Goal: Use online tool/utility: Utilize a website feature to perform a specific function

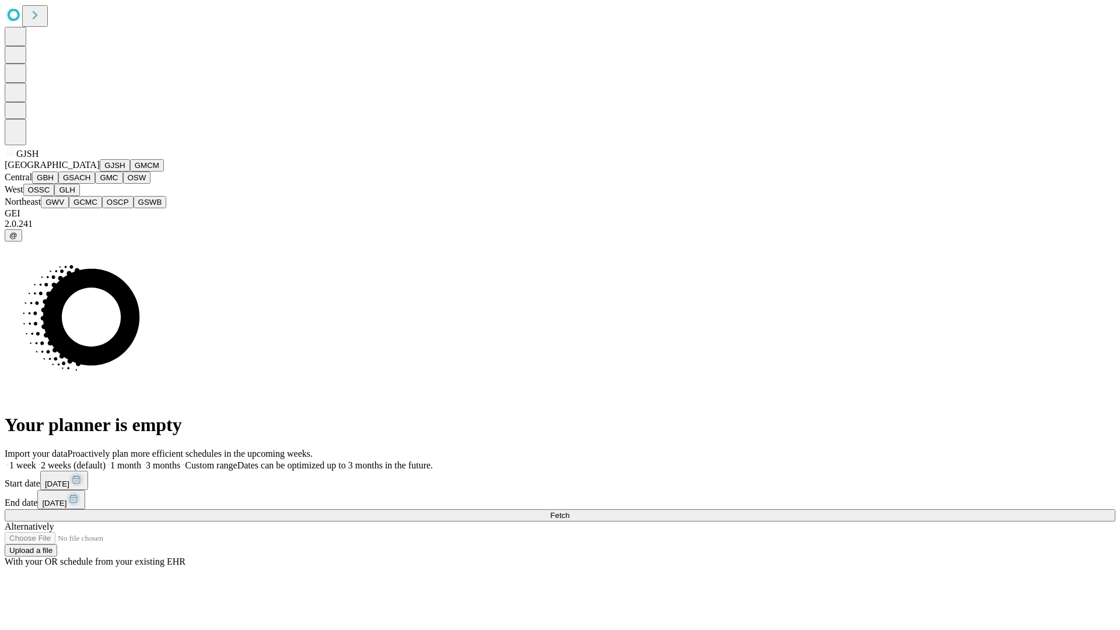
click at [100, 171] on button "GJSH" at bounding box center [115, 165] width 30 height 12
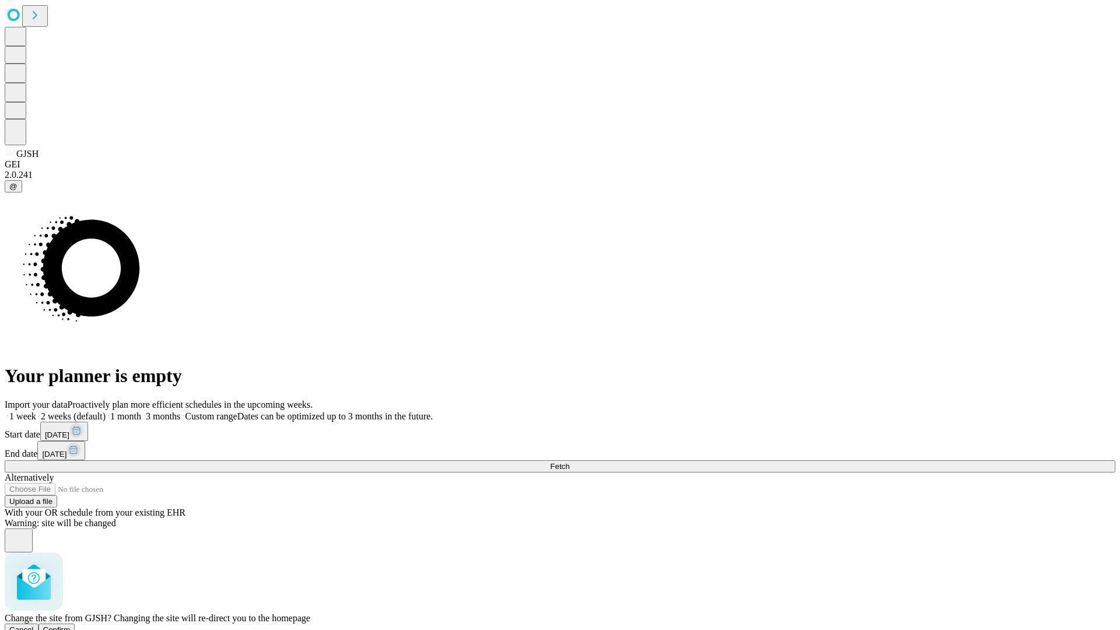
click at [71, 625] on span "Confirm" at bounding box center [56, 629] width 27 height 9
click at [106, 411] on label "2 weeks (default)" at bounding box center [70, 416] width 69 height 10
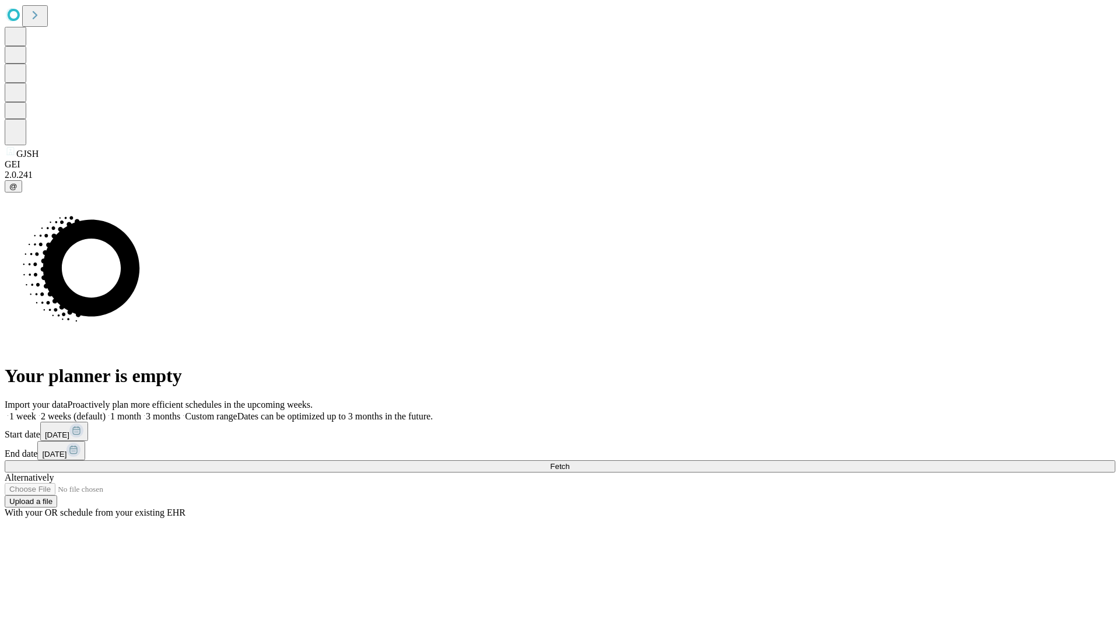
click at [569, 462] on span "Fetch" at bounding box center [559, 466] width 19 height 9
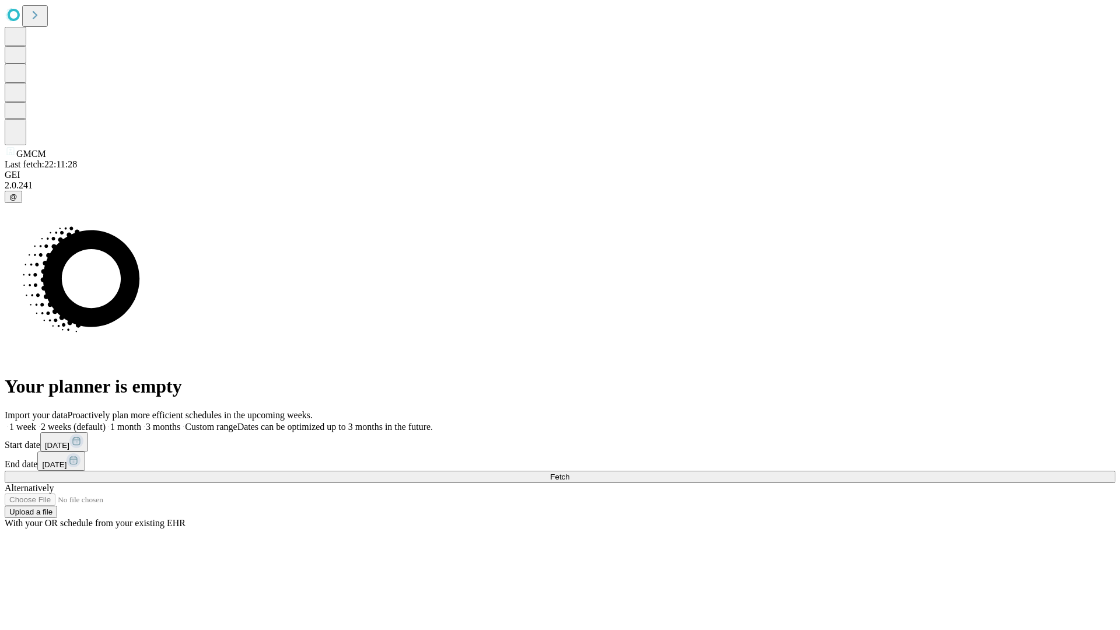
click at [106, 422] on label "2 weeks (default)" at bounding box center [70, 427] width 69 height 10
click at [569, 472] on span "Fetch" at bounding box center [559, 476] width 19 height 9
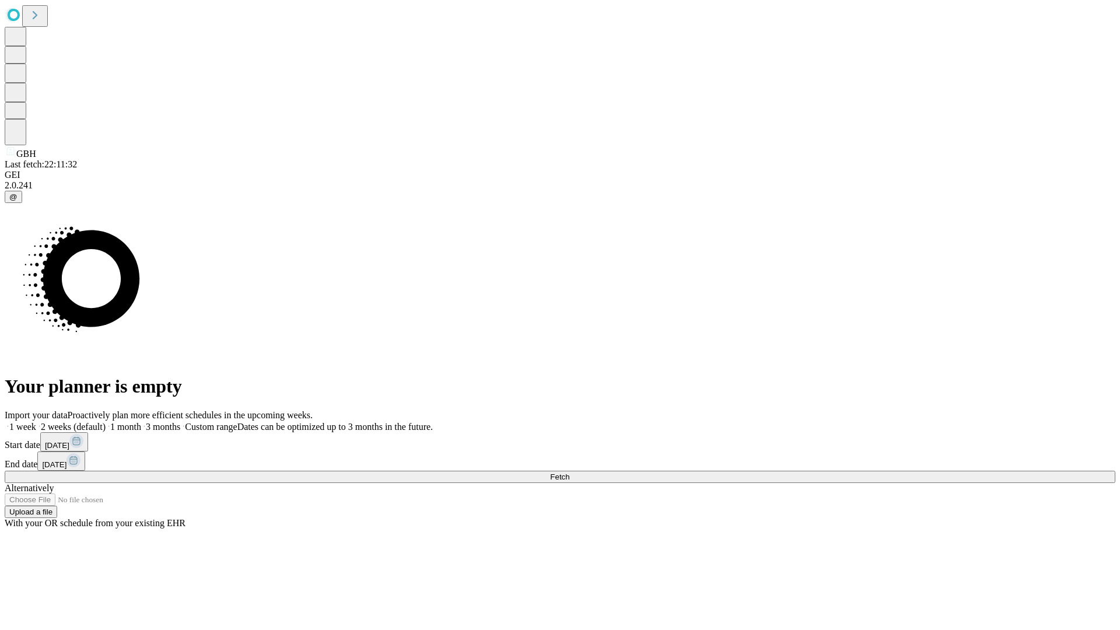
click at [106, 422] on label "2 weeks (default)" at bounding box center [70, 427] width 69 height 10
click at [569, 472] on span "Fetch" at bounding box center [559, 476] width 19 height 9
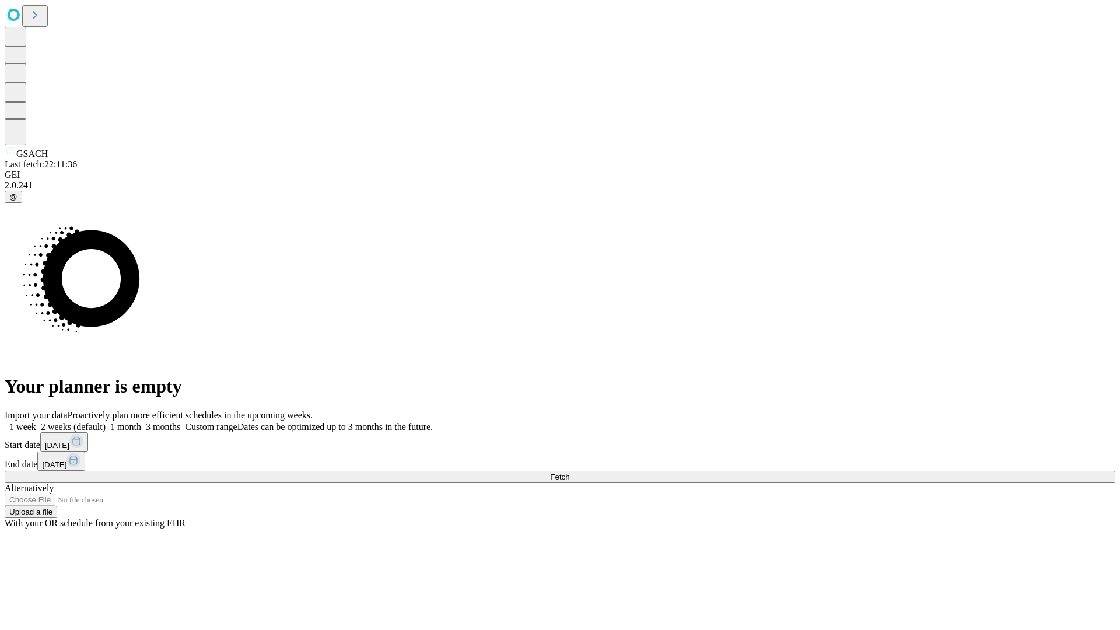
click at [106, 422] on label "2 weeks (default)" at bounding box center [70, 427] width 69 height 10
click at [569, 472] on span "Fetch" at bounding box center [559, 476] width 19 height 9
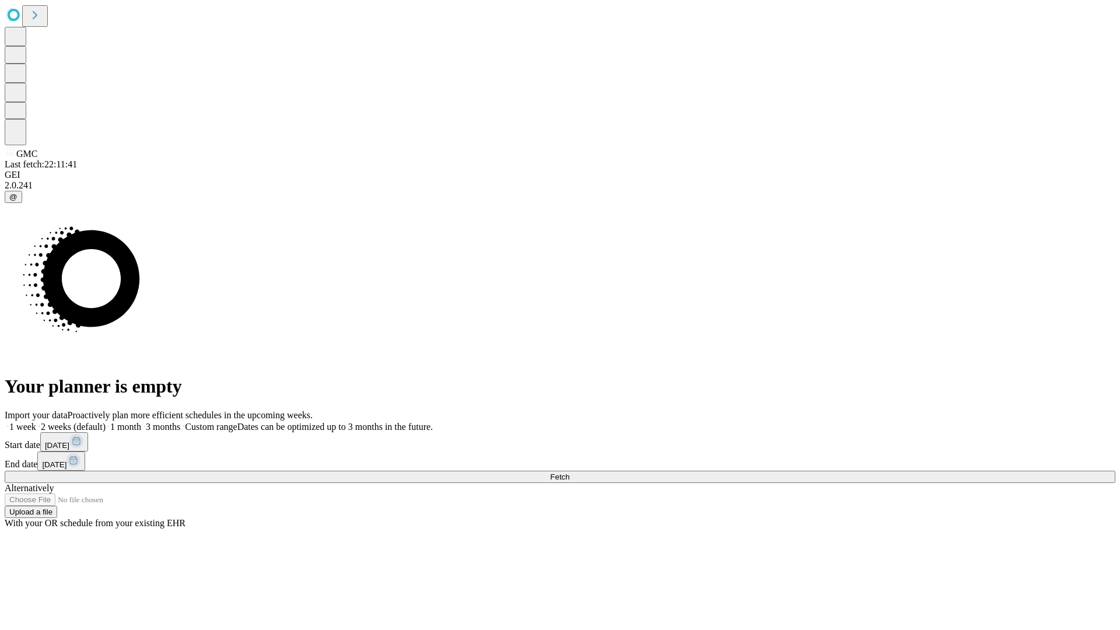
click at [106, 422] on label "2 weeks (default)" at bounding box center [70, 427] width 69 height 10
click at [569, 472] on span "Fetch" at bounding box center [559, 476] width 19 height 9
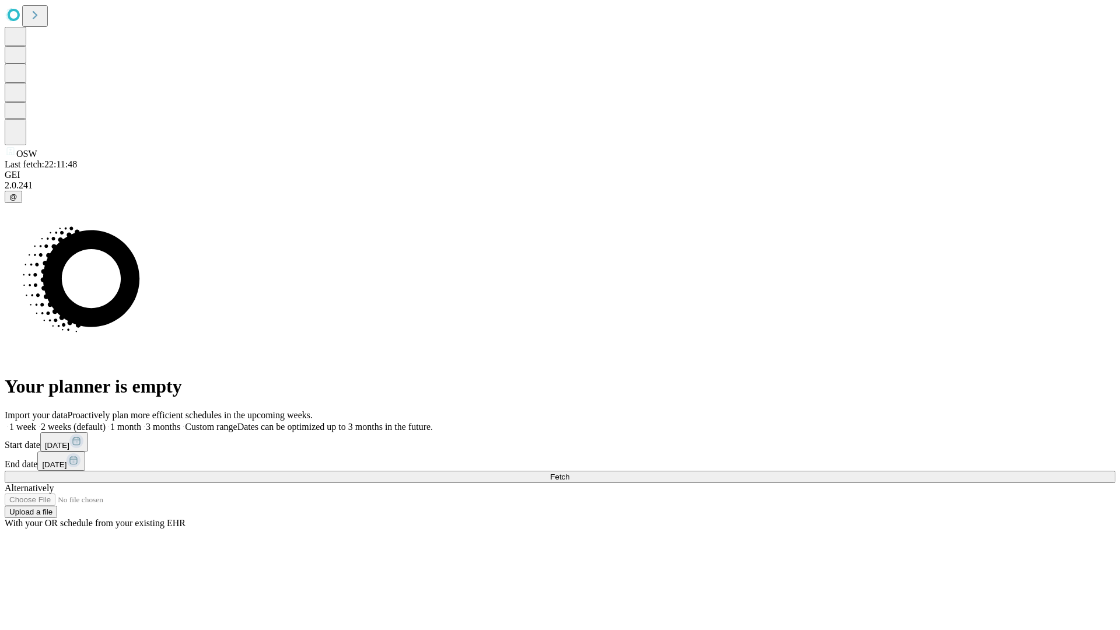
click at [569, 472] on span "Fetch" at bounding box center [559, 476] width 19 height 9
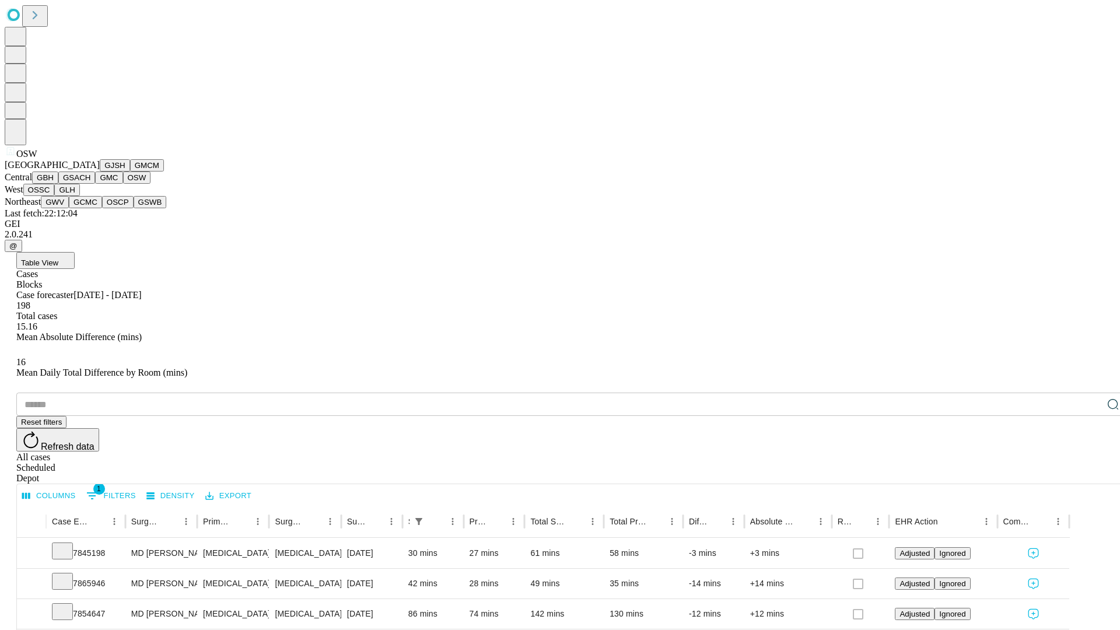
click at [55, 196] on button "OSSC" at bounding box center [38, 190] width 31 height 12
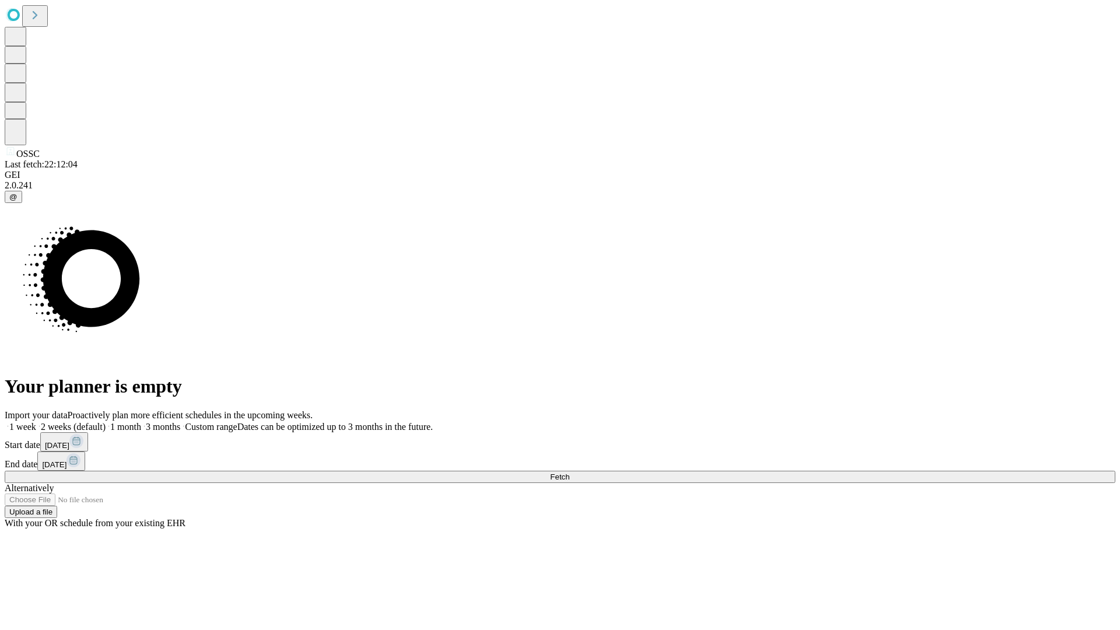
click at [106, 422] on label "2 weeks (default)" at bounding box center [70, 427] width 69 height 10
click at [569, 472] on span "Fetch" at bounding box center [559, 476] width 19 height 9
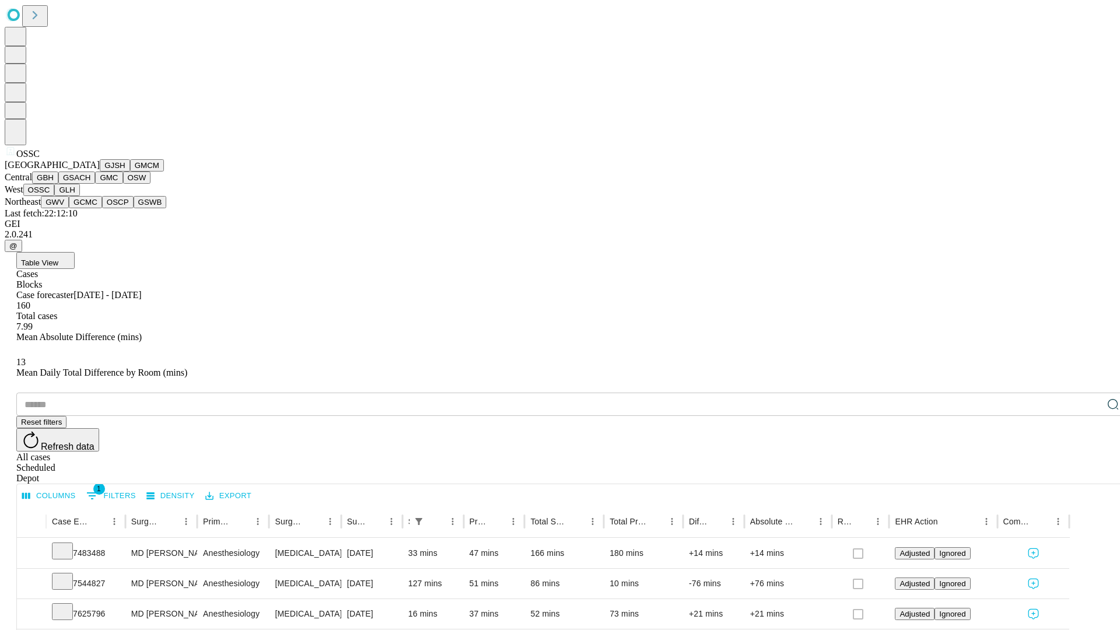
click at [79, 196] on button "GLH" at bounding box center [66, 190] width 25 height 12
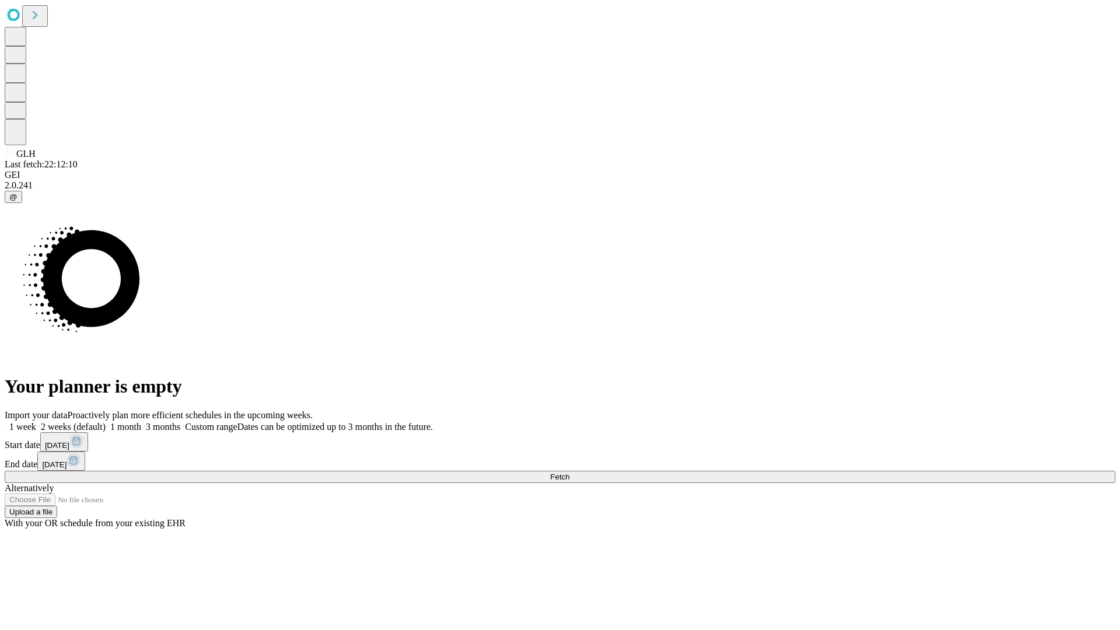
click at [106, 422] on label "2 weeks (default)" at bounding box center [70, 427] width 69 height 10
click at [569, 472] on span "Fetch" at bounding box center [559, 476] width 19 height 9
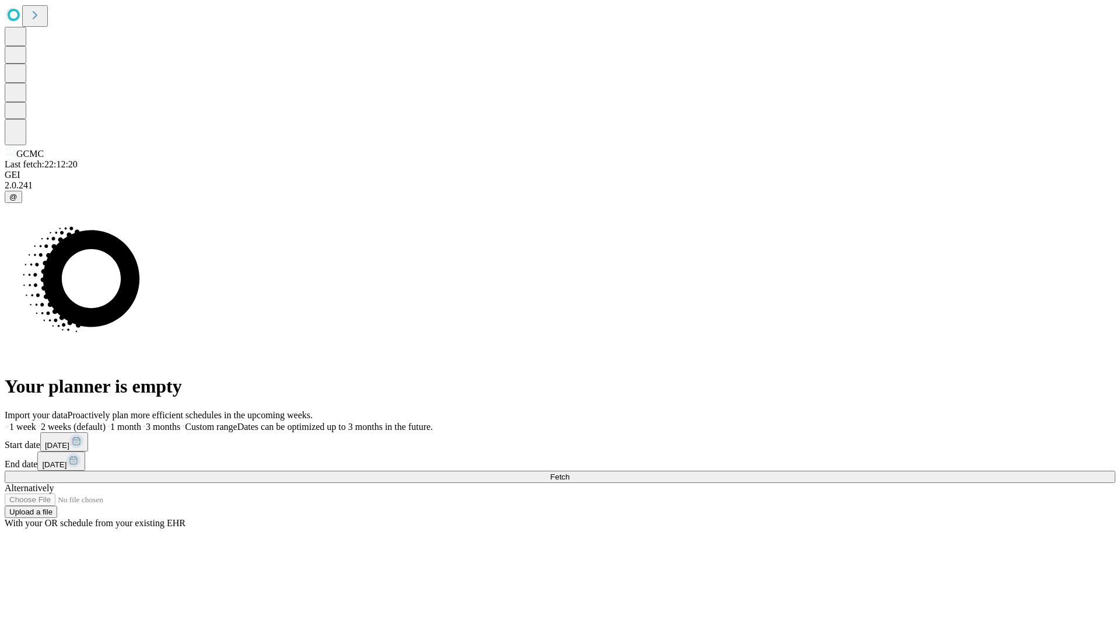
click at [569, 472] on span "Fetch" at bounding box center [559, 476] width 19 height 9
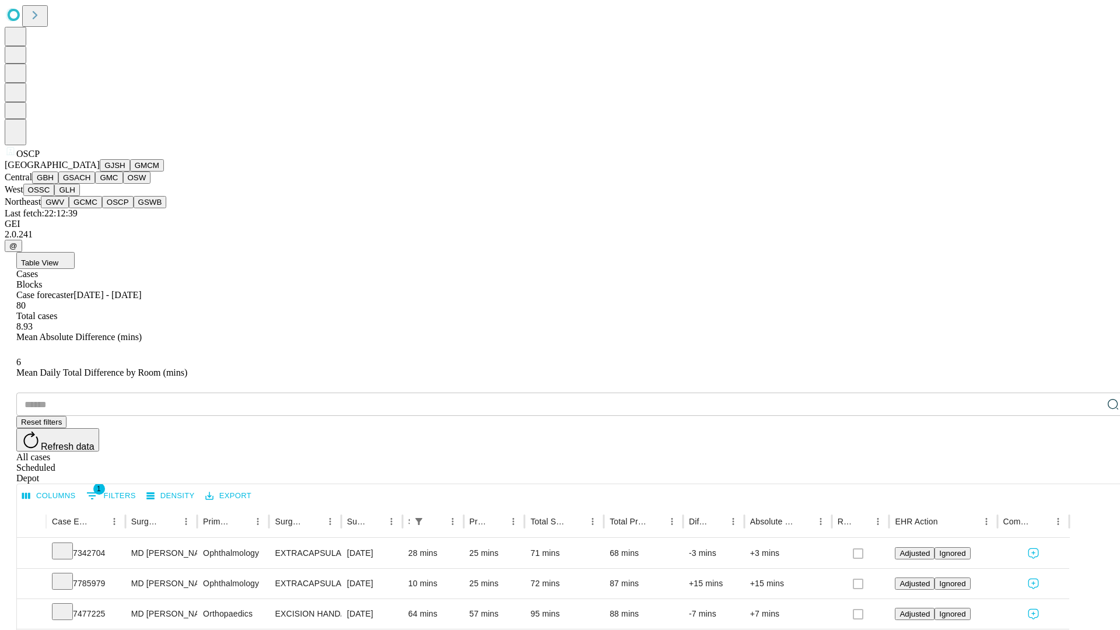
click at [134, 208] on button "GSWB" at bounding box center [150, 202] width 33 height 12
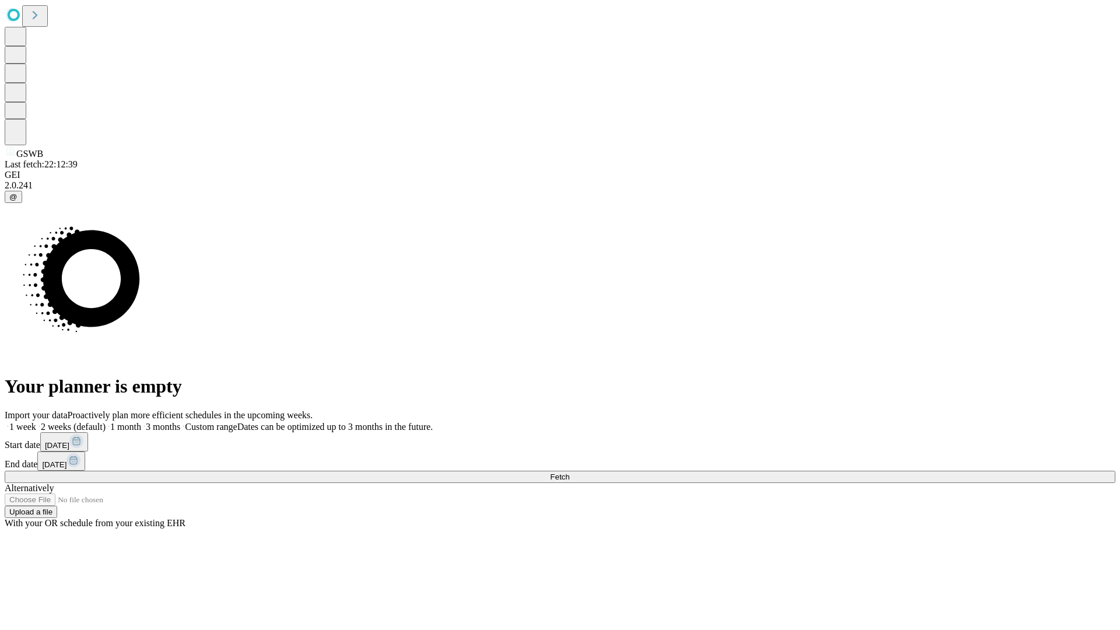
click at [106, 422] on label "2 weeks (default)" at bounding box center [70, 427] width 69 height 10
click at [569, 472] on span "Fetch" at bounding box center [559, 476] width 19 height 9
